Goal: Task Accomplishment & Management: Manage account settings

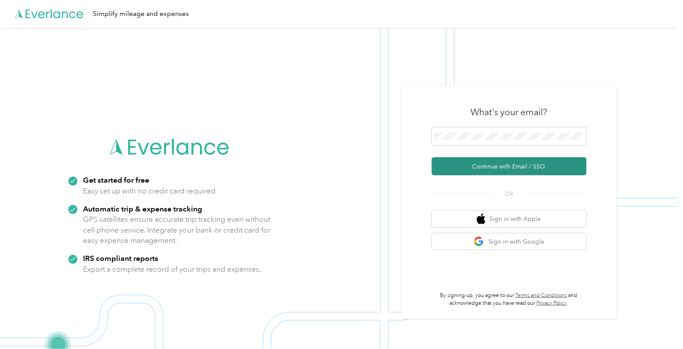
click at [496, 166] on button "Continue with Email / SSO" at bounding box center [509, 167] width 155 height 18
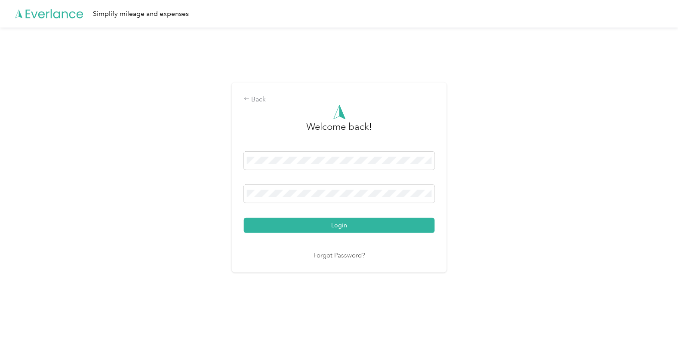
click at [363, 224] on button "Login" at bounding box center [339, 225] width 191 height 15
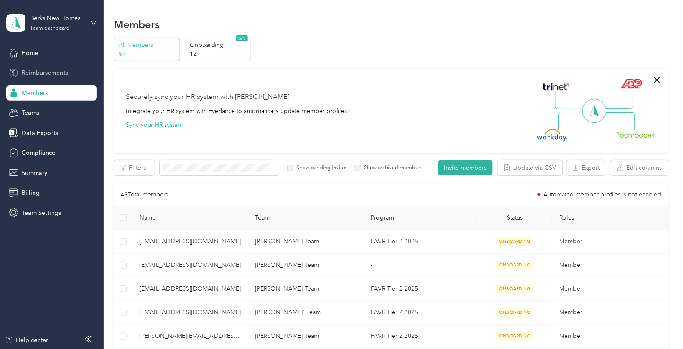
click at [45, 70] on span "Reimbursements" at bounding box center [45, 72] width 46 height 9
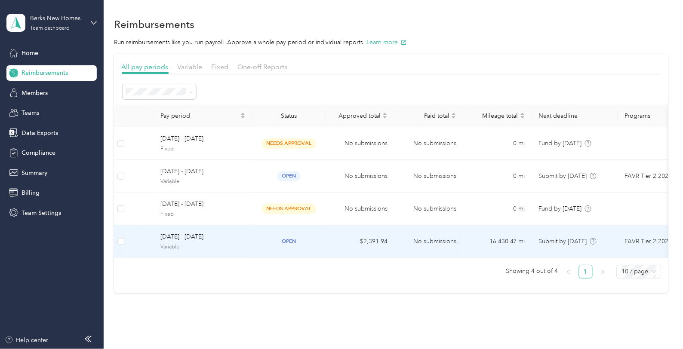
click at [201, 242] on span "[DATE] - [DATE]" at bounding box center [203, 236] width 85 height 9
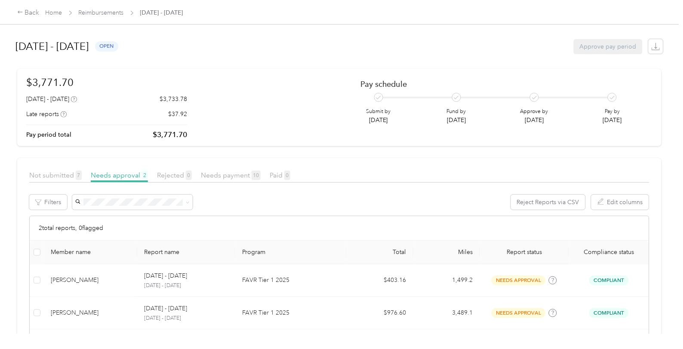
scroll to position [42, 0]
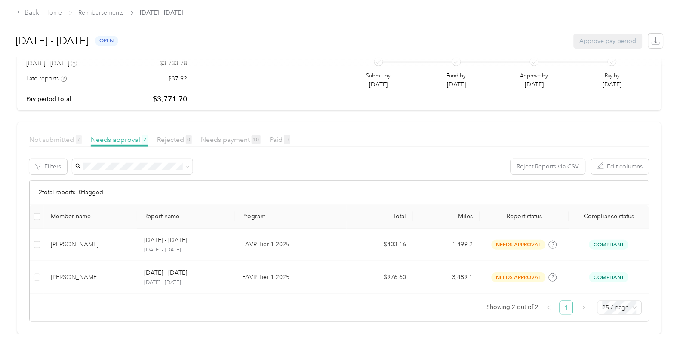
click at [44, 136] on span "Not submitted 7" at bounding box center [55, 140] width 53 height 8
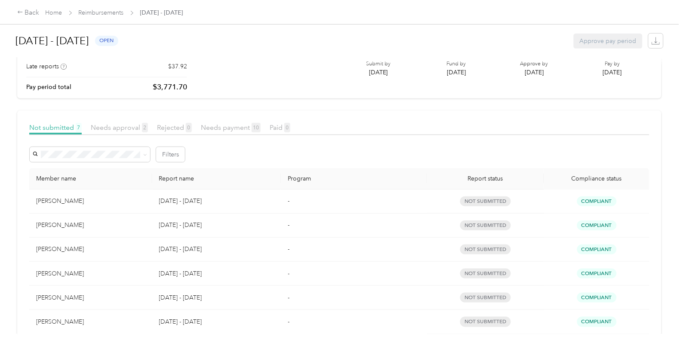
scroll to position [96, 0]
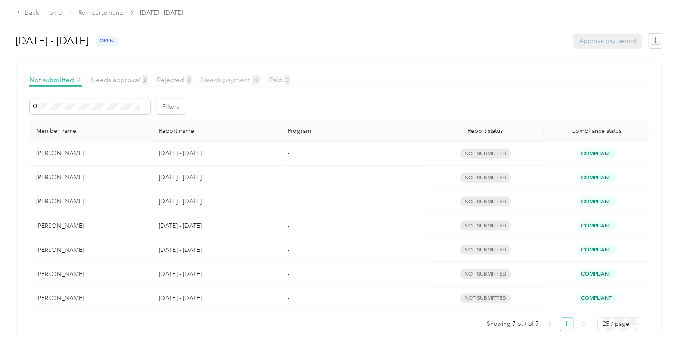
click at [229, 79] on span "Needs payment 10" at bounding box center [231, 80] width 60 height 8
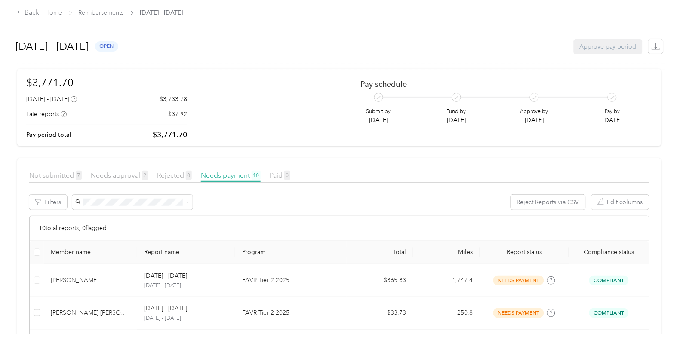
click at [53, 170] on div "Not submitted 7" at bounding box center [55, 175] width 53 height 11
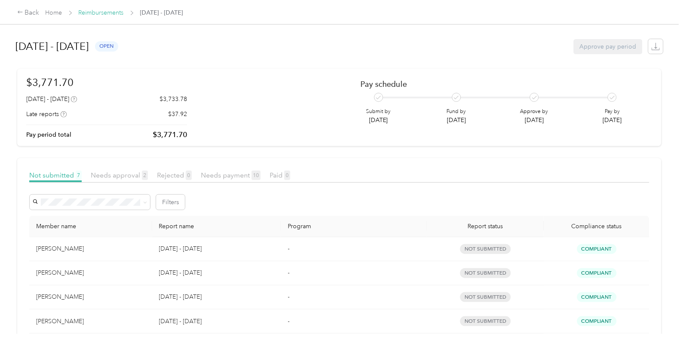
click at [110, 11] on link "Reimbursements" at bounding box center [101, 12] width 45 height 7
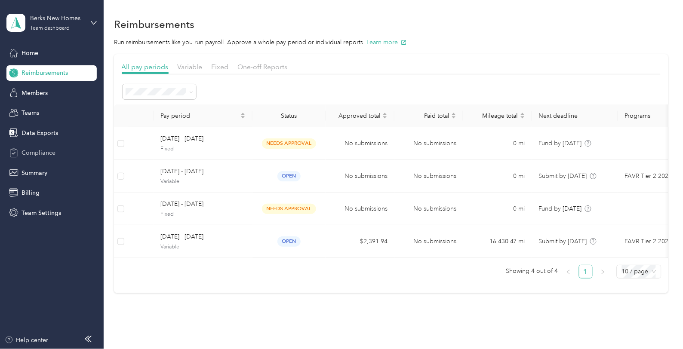
click at [29, 147] on div "Compliance" at bounding box center [51, 152] width 90 height 15
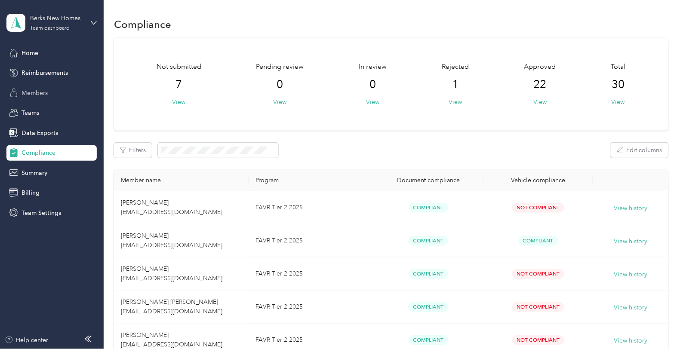
click at [31, 93] on span "Members" at bounding box center [35, 93] width 26 height 9
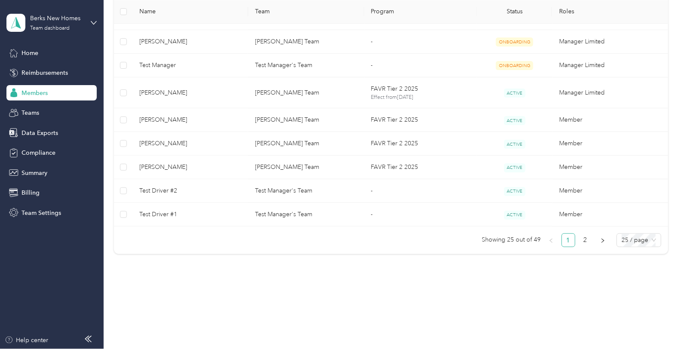
scroll to position [620, 0]
click at [582, 240] on link "2" at bounding box center [586, 239] width 13 height 13
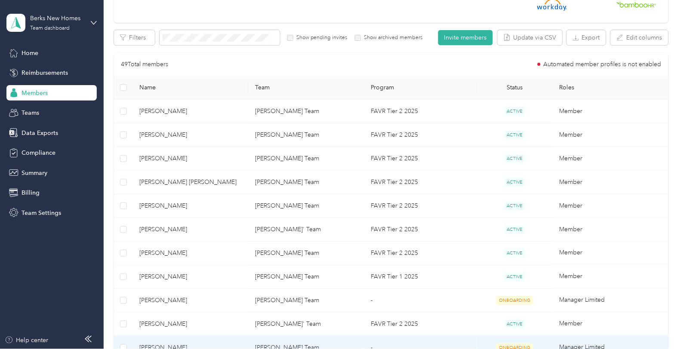
scroll to position [93, 0]
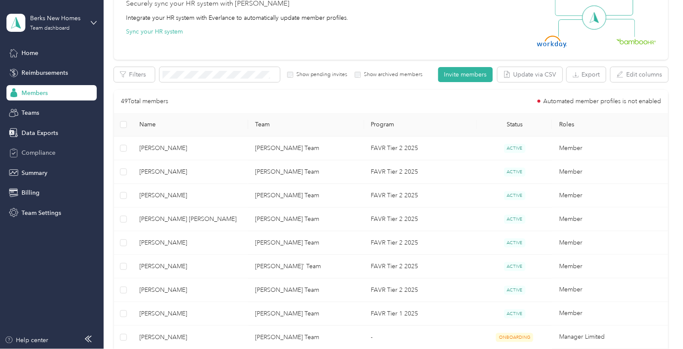
click at [40, 151] on span "Compliance" at bounding box center [39, 152] width 34 height 9
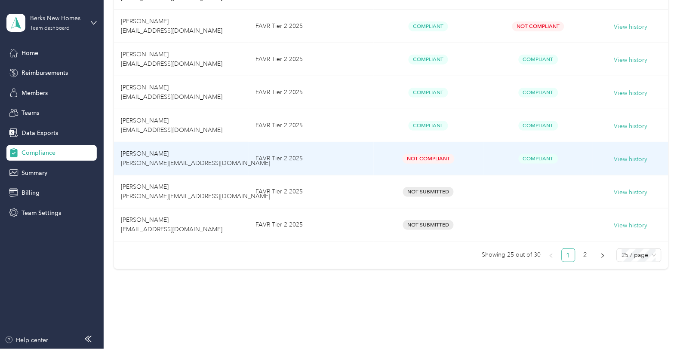
scroll to position [787, 0]
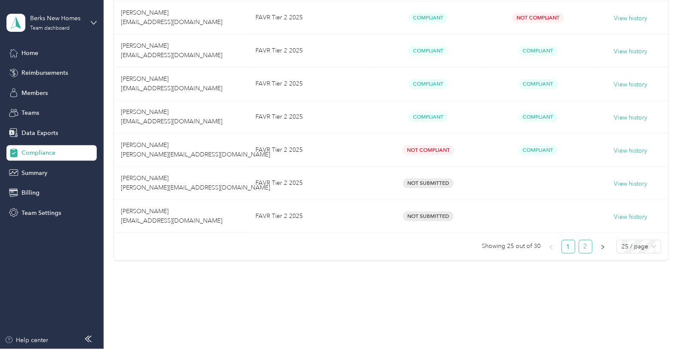
click at [580, 248] on link "2" at bounding box center [586, 247] width 13 height 13
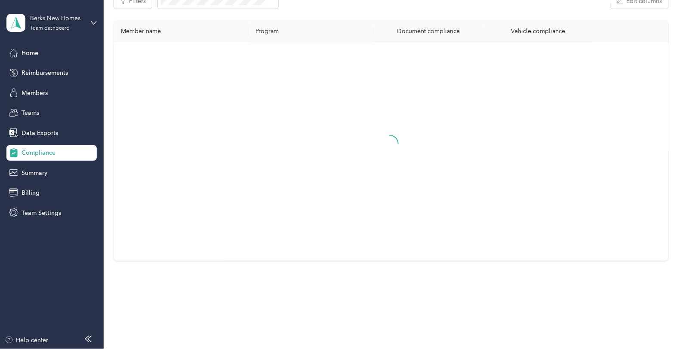
scroll to position [124, 0]
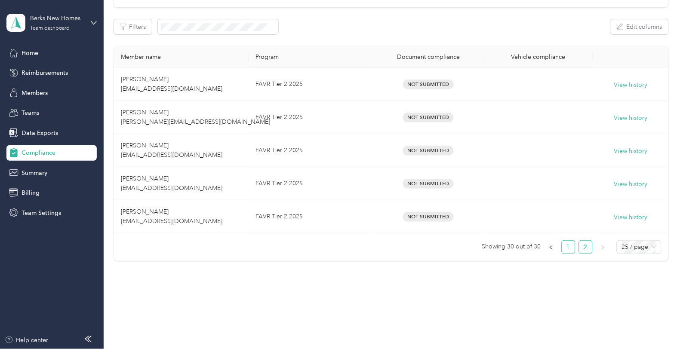
click at [566, 249] on link "1" at bounding box center [568, 247] width 13 height 13
